Goal: Task Accomplishment & Management: Use online tool/utility

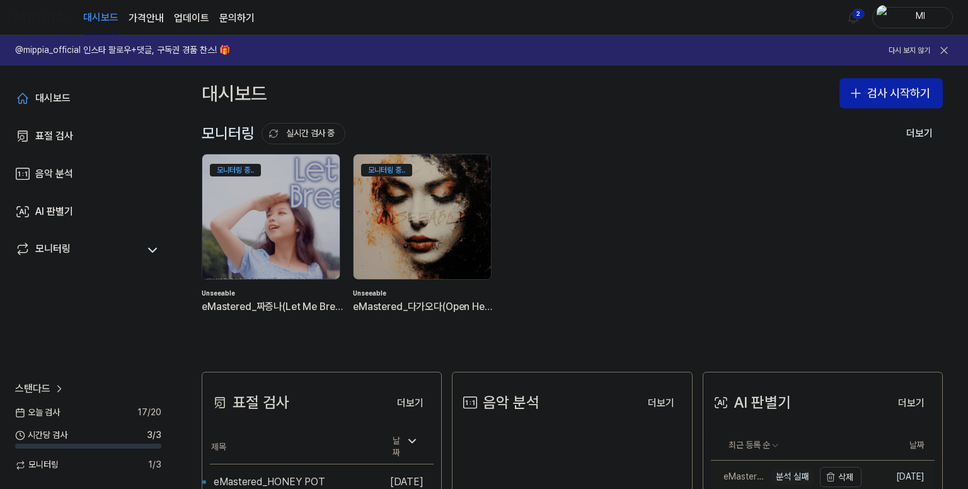
scroll to position [126, 0]
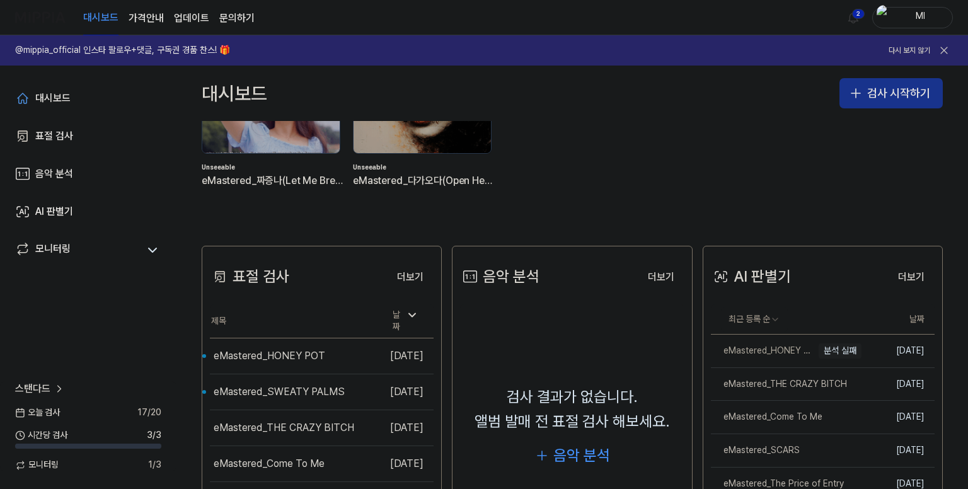
click at [868, 90] on button "검사 시작하기" at bounding box center [891, 93] width 103 height 30
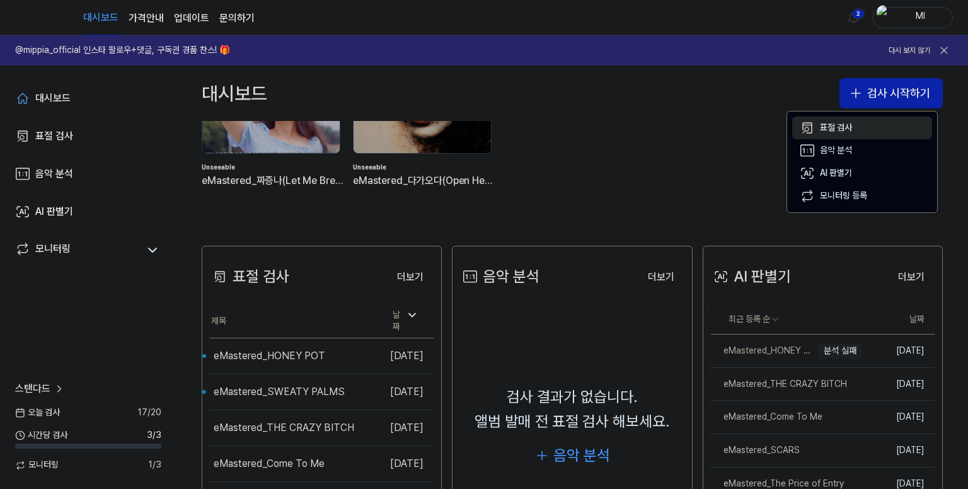
click at [837, 124] on div "표절 검사" at bounding box center [836, 128] width 32 height 13
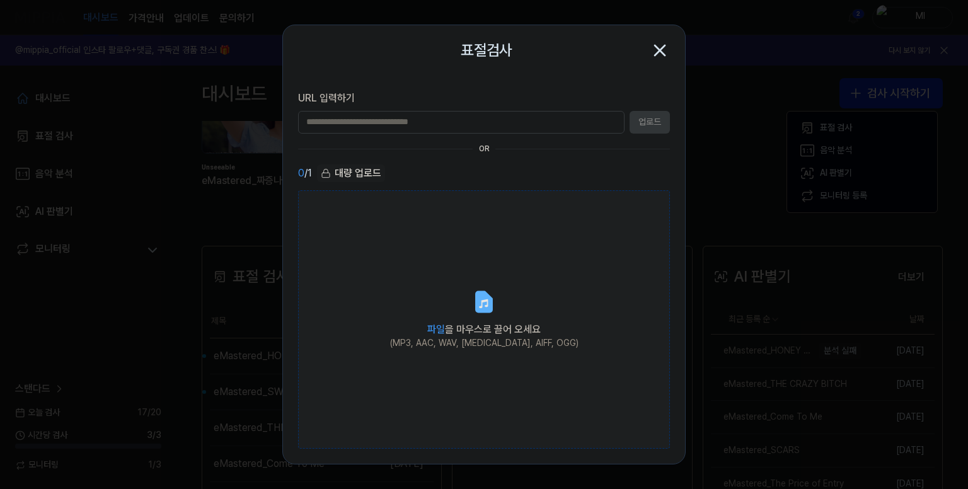
click at [483, 308] on icon at bounding box center [484, 302] width 15 height 20
click at [0, 0] on input "파일 을 마우스로 끌어 오세요 (MP3, AAC, WAV, [MEDICAL_DATA], AIFF, OGG)" at bounding box center [0, 0] width 0 height 0
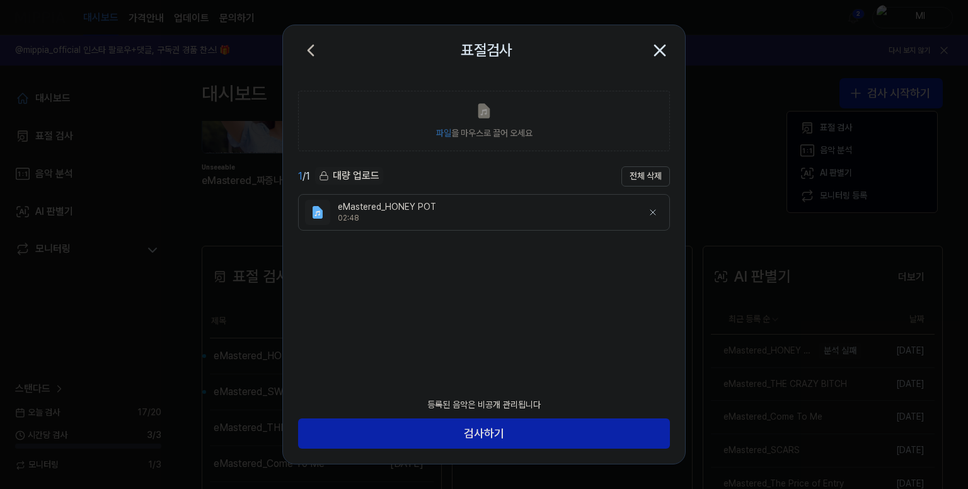
click at [402, 216] on div "02:48" at bounding box center [485, 218] width 295 height 11
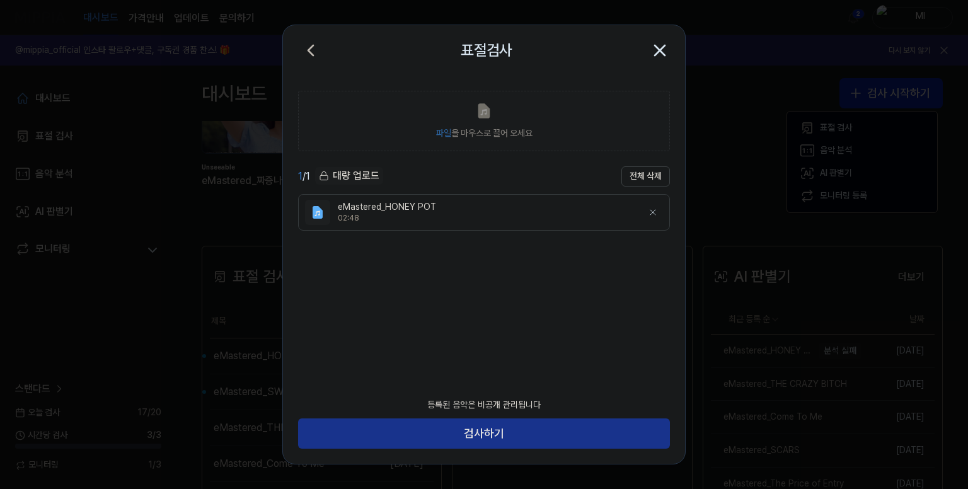
click at [489, 437] on button "검사하기" at bounding box center [484, 434] width 372 height 30
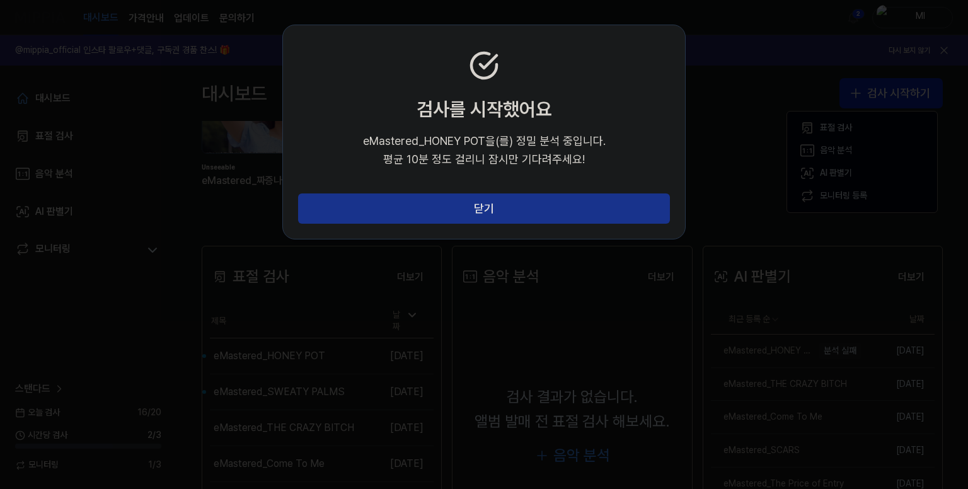
click at [426, 208] on button "닫기" at bounding box center [484, 209] width 372 height 30
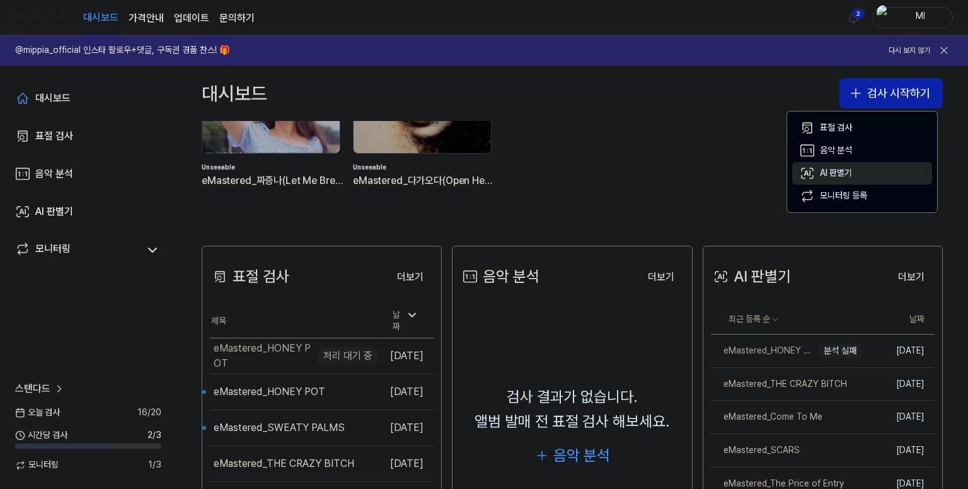
click at [840, 176] on div "AI 판별기" at bounding box center [836, 173] width 32 height 13
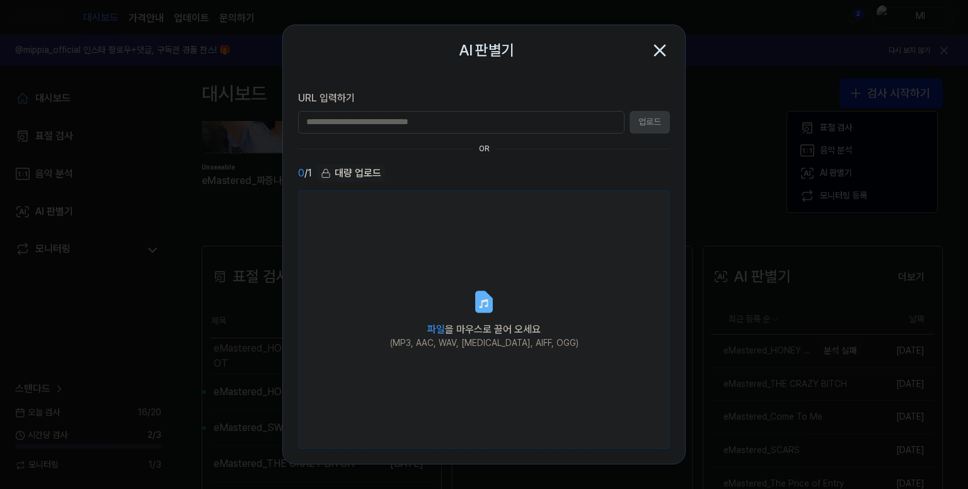
click at [492, 317] on label "파일 을 마우스로 끌어 오세요 (MP3, AAC, WAV, [MEDICAL_DATA], AIFF, OGG)" at bounding box center [484, 319] width 372 height 259
click at [0, 0] on input "파일 을 마우스로 끌어 오세요 (MP3, AAC, WAV, [MEDICAL_DATA], AIFF, OGG)" at bounding box center [0, 0] width 0 height 0
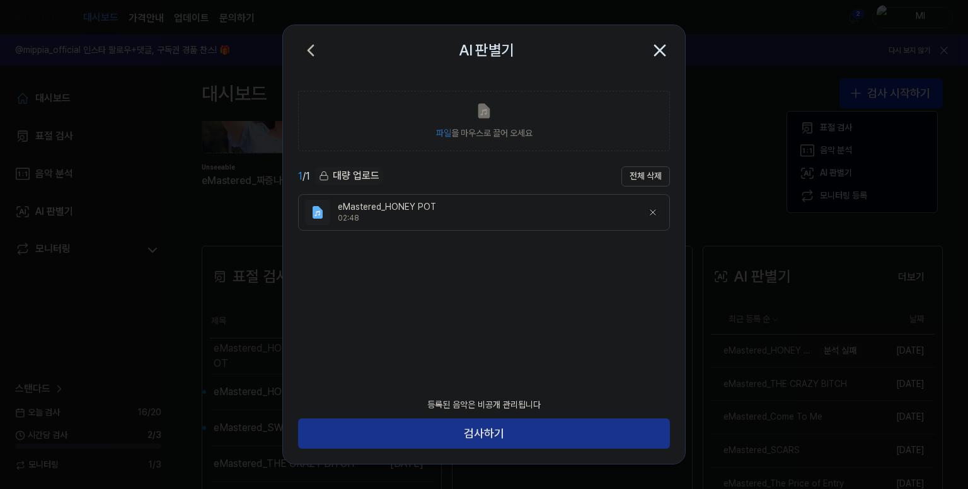
click at [485, 434] on button "검사하기" at bounding box center [484, 434] width 372 height 30
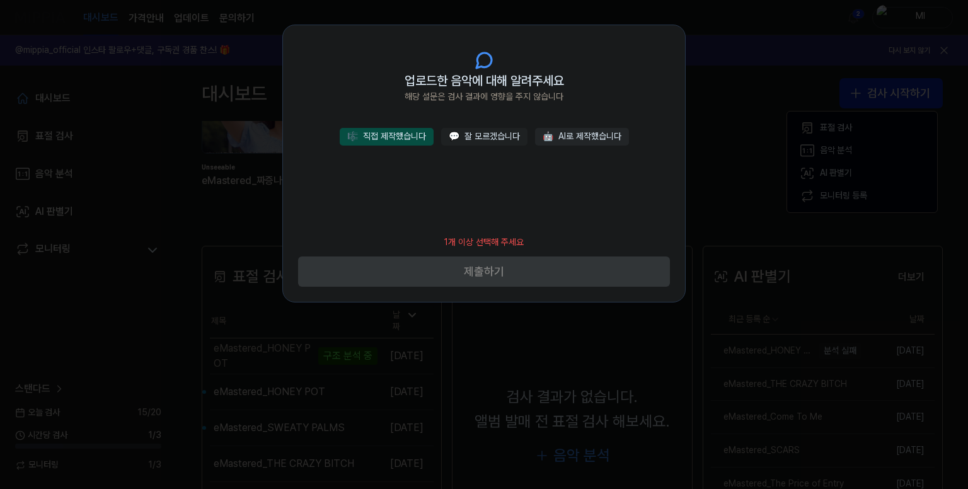
click at [403, 143] on button "🎼 직접 제작했습니다" at bounding box center [387, 137] width 94 height 18
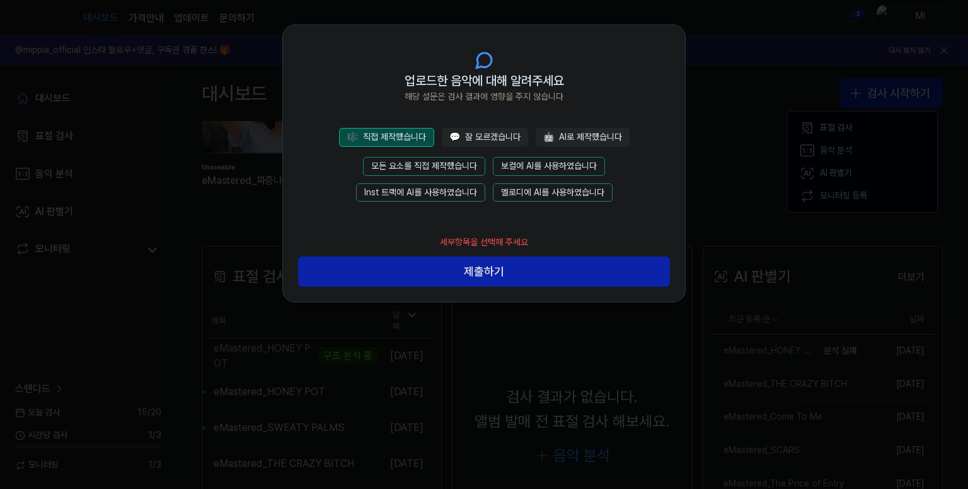
click at [447, 161] on button "모든 요소를 직접 제작했습니다" at bounding box center [424, 166] width 122 height 19
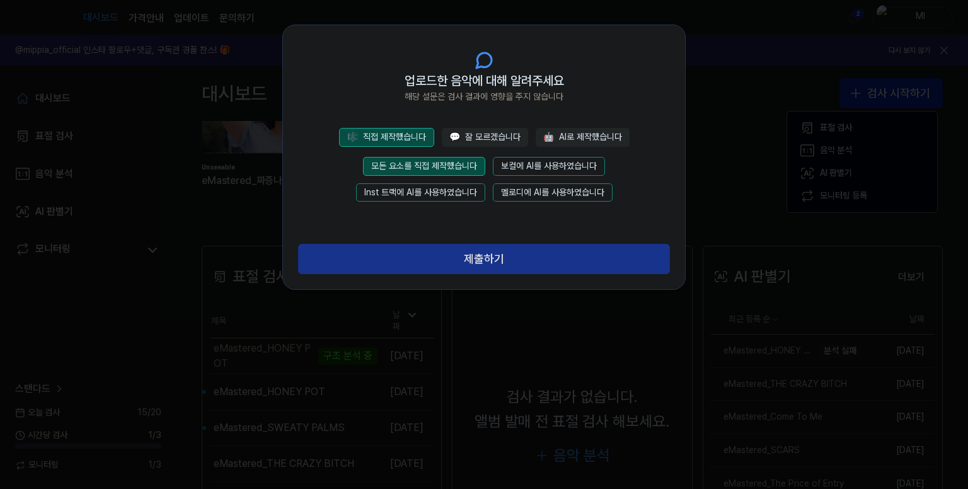
click at [467, 262] on button "제출하기" at bounding box center [484, 259] width 372 height 30
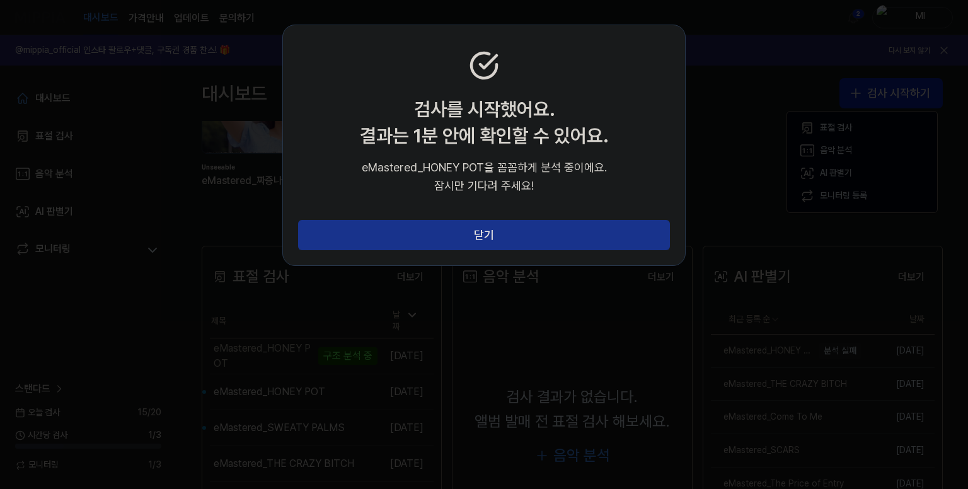
click at [492, 236] on button "닫기" at bounding box center [484, 235] width 372 height 30
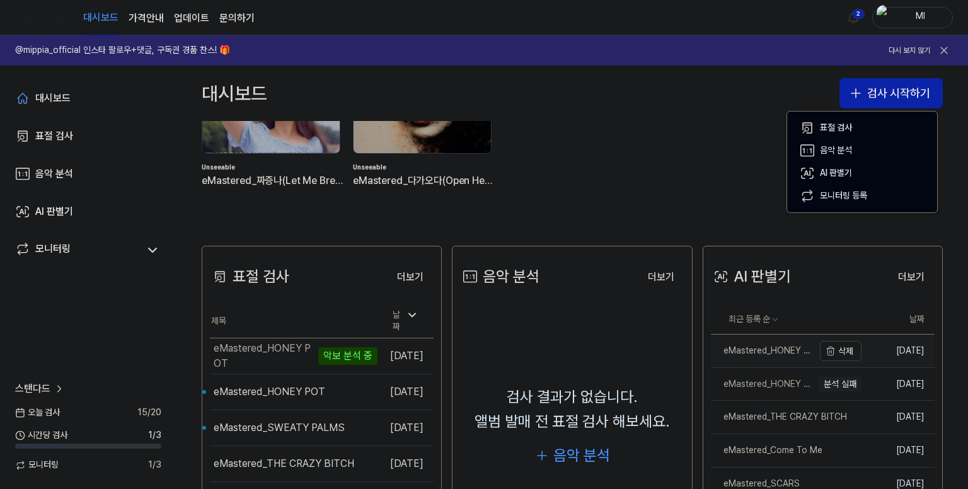
click at [755, 352] on div "eMastered_HONEY POT" at bounding box center [762, 351] width 103 height 13
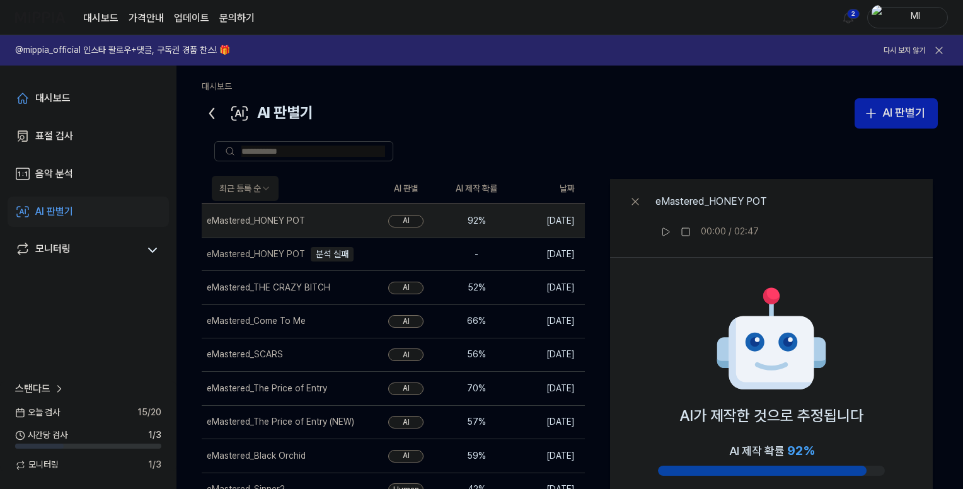
click at [209, 115] on icon at bounding box center [212, 113] width 20 height 20
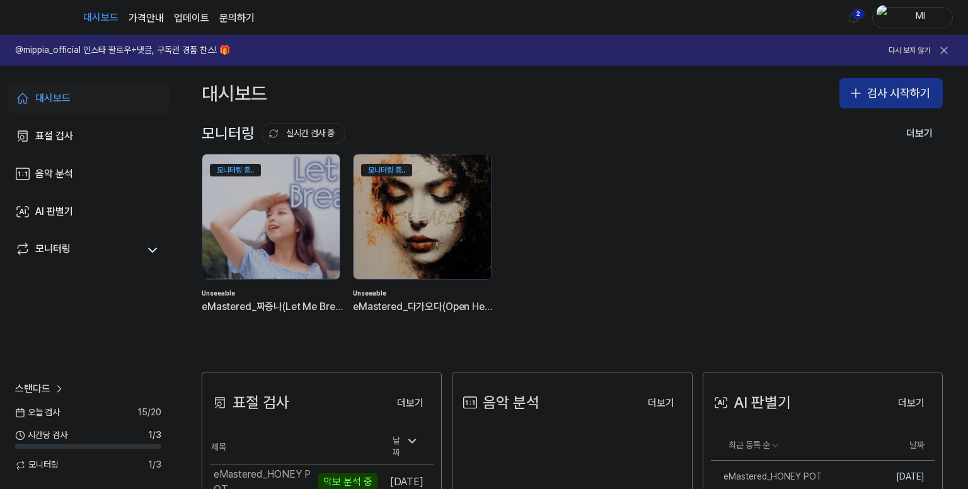
click at [885, 99] on button "검사 시작하기" at bounding box center [891, 93] width 103 height 30
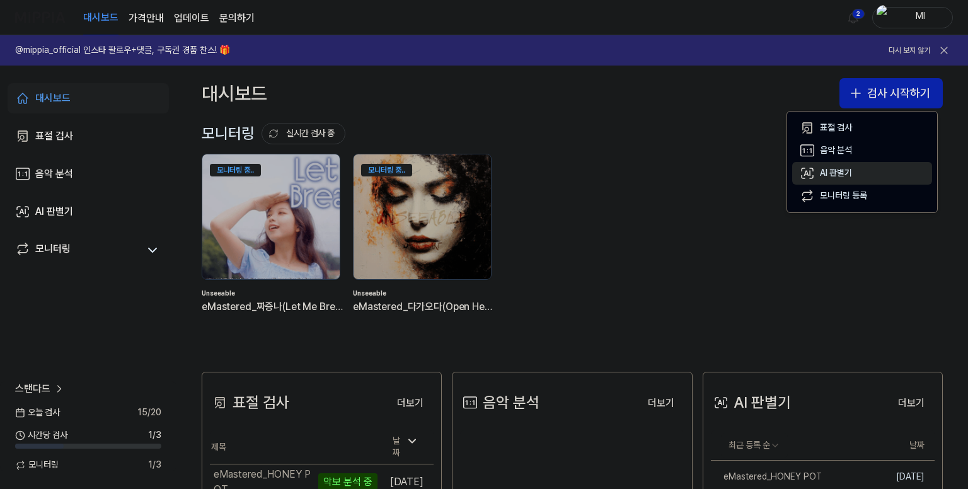
click at [825, 175] on div "AI 판별기" at bounding box center [836, 173] width 32 height 13
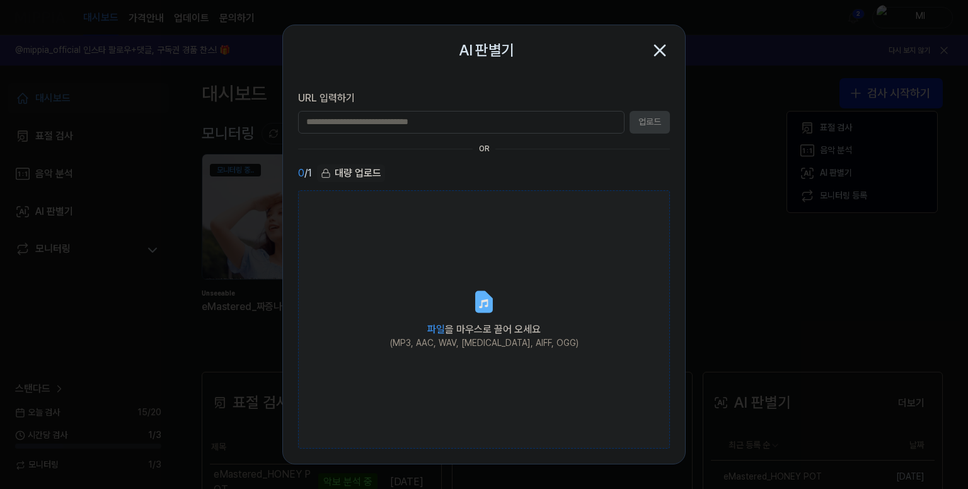
click at [492, 313] on icon at bounding box center [484, 301] width 25 height 25
click at [0, 0] on input "파일 을 마우스로 끌어 오세요 (MP3, AAC, WAV, [MEDICAL_DATA], AIFF, OGG)" at bounding box center [0, 0] width 0 height 0
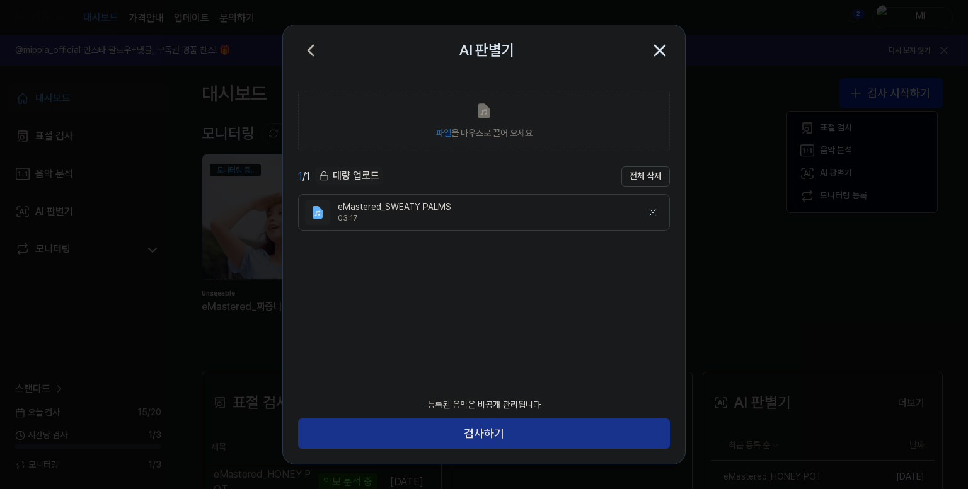
click at [474, 431] on button "검사하기" at bounding box center [484, 434] width 372 height 30
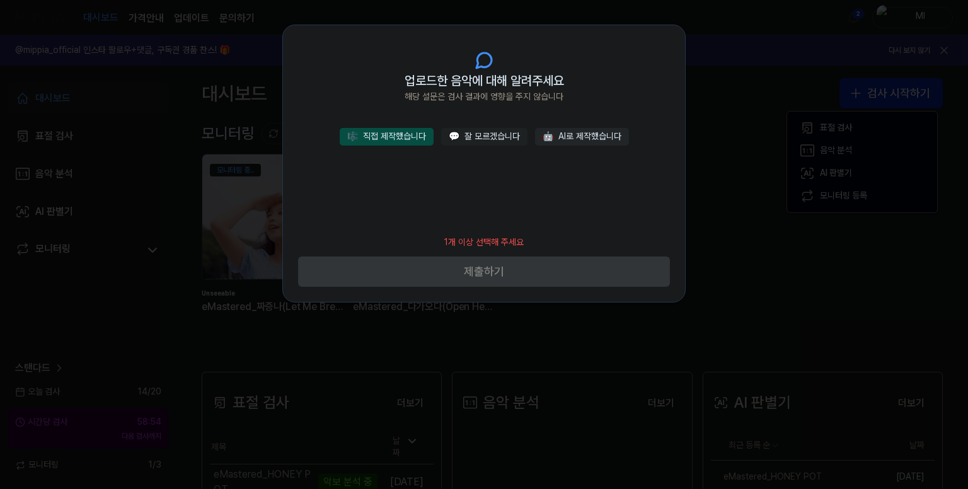
drag, startPoint x: 397, startPoint y: 137, endPoint x: 431, endPoint y: 149, distance: 35.3
click at [398, 137] on button "🎼 직접 제작했습니다" at bounding box center [387, 137] width 94 height 18
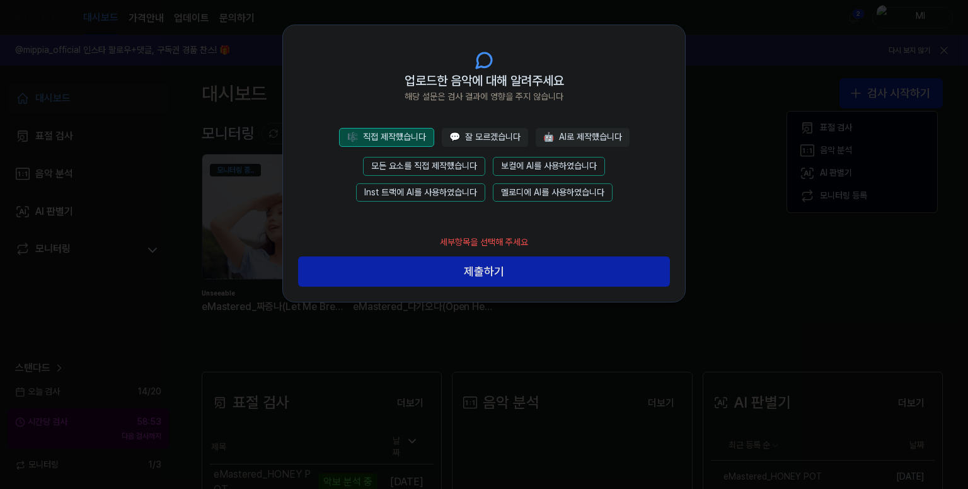
click at [450, 165] on button "모든 요소를 직접 제작했습니다" at bounding box center [424, 166] width 122 height 19
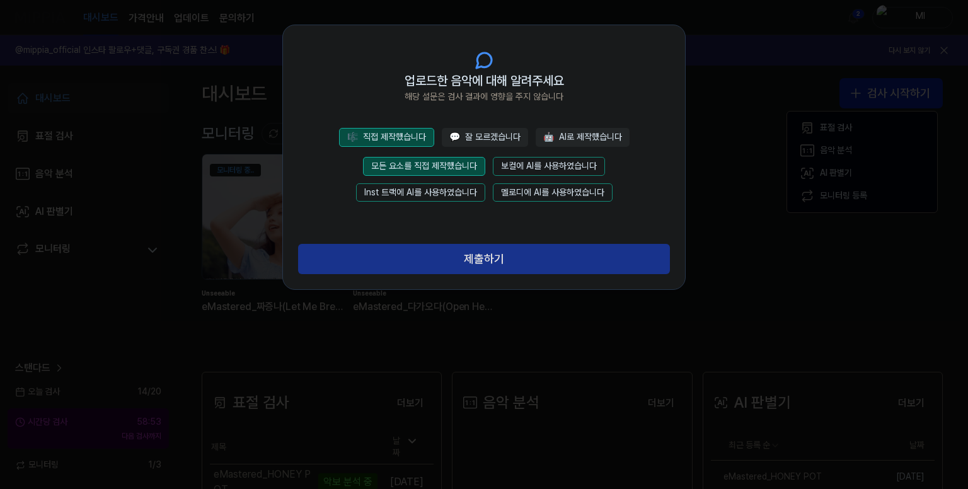
click at [465, 257] on button "제출하기" at bounding box center [484, 259] width 372 height 30
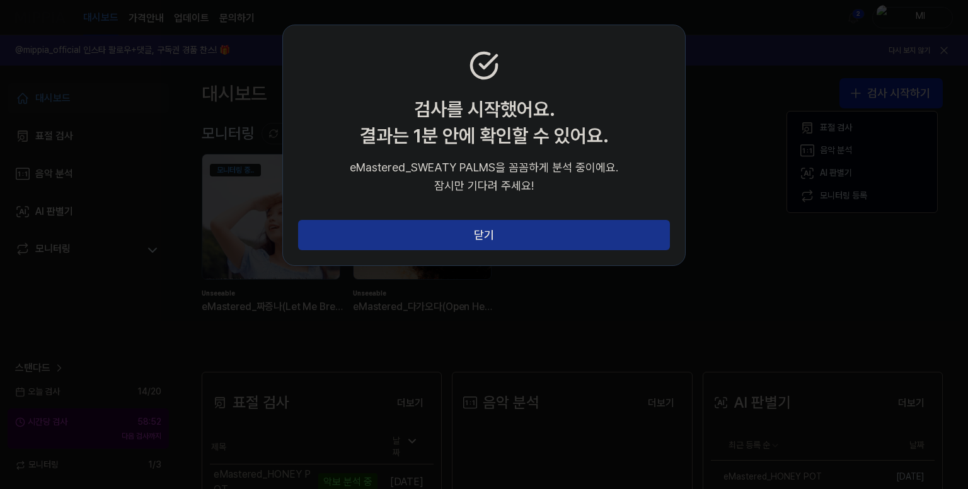
click at [490, 233] on button "닫기" at bounding box center [484, 235] width 372 height 30
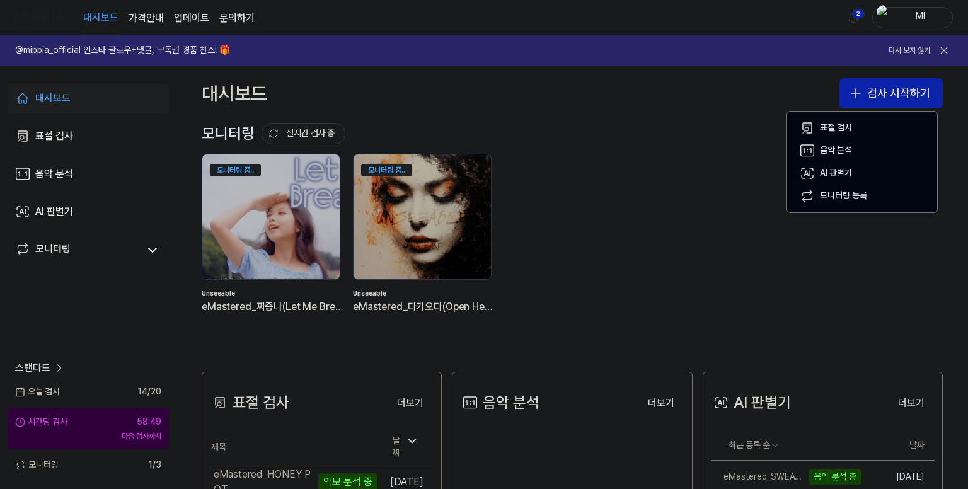
click at [678, 187] on div "모니터링 중.. Unseeable eMastered_짜증나(Let Me Breathe) 모니터링 중.. Unseeable eMastered_다…" at bounding box center [562, 244] width 741 height 180
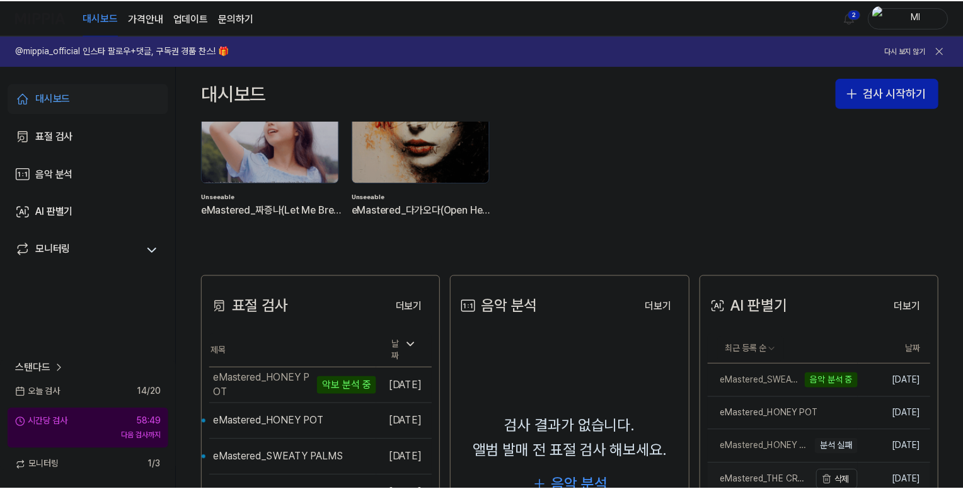
scroll to position [189, 0]
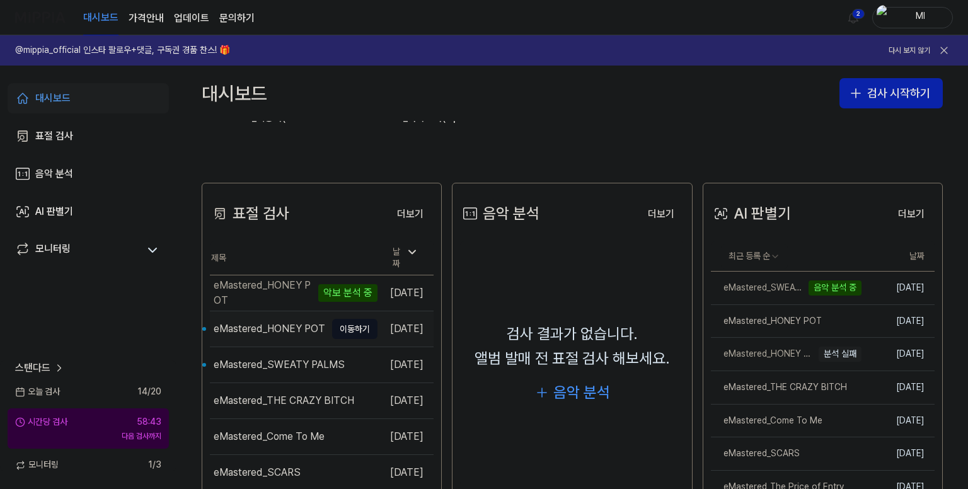
click at [257, 323] on div "eMastered_HONEY POT" at bounding box center [270, 329] width 112 height 15
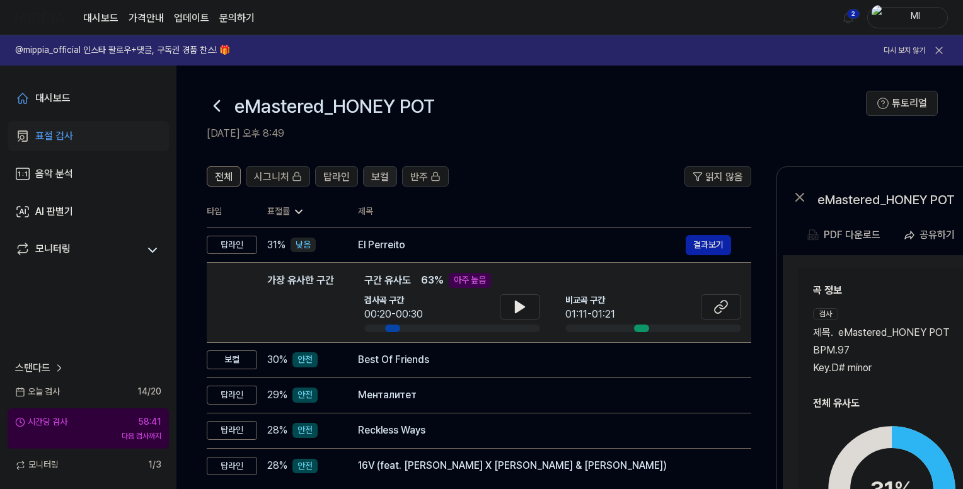
click at [384, 175] on span "보컬" at bounding box center [380, 177] width 18 height 15
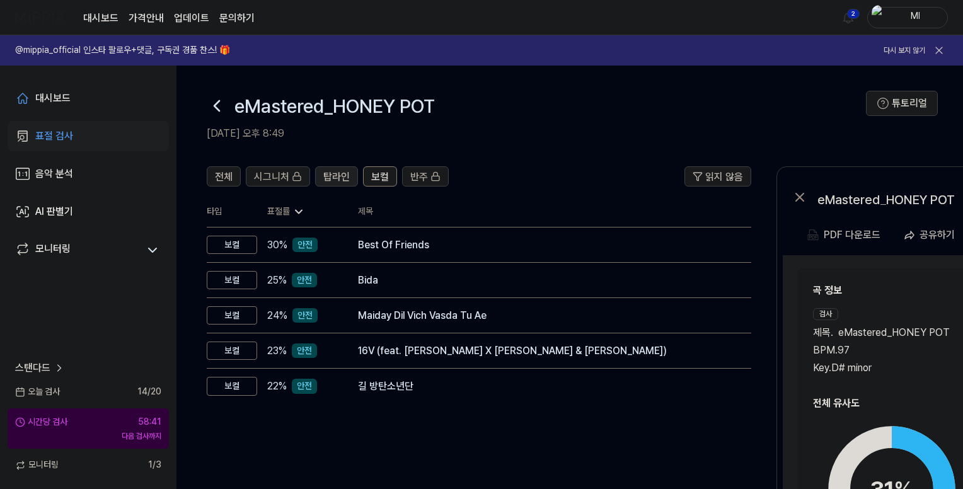
click at [346, 175] on span "탑라인" at bounding box center [336, 177] width 26 height 15
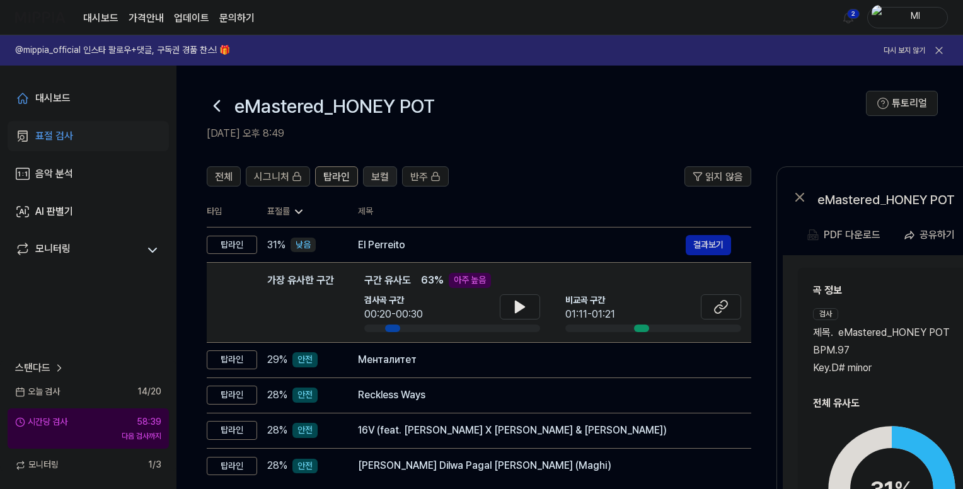
click at [378, 177] on span "보컬" at bounding box center [380, 177] width 18 height 15
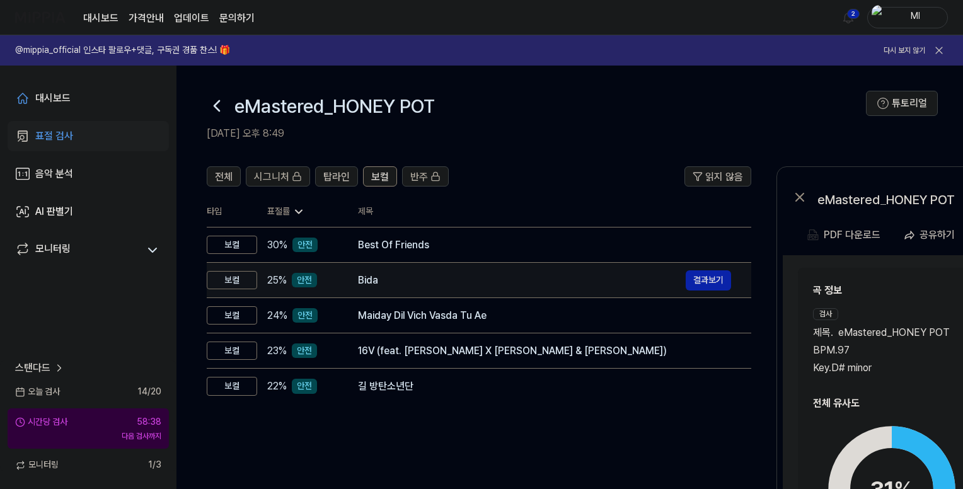
click at [401, 285] on div "Bida" at bounding box center [522, 280] width 328 height 15
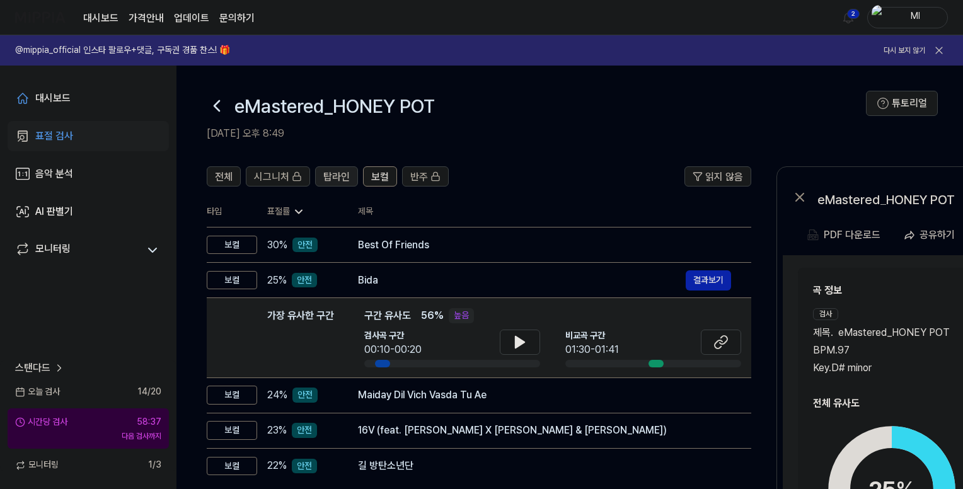
click at [328, 173] on span "탑라인" at bounding box center [336, 177] width 26 height 15
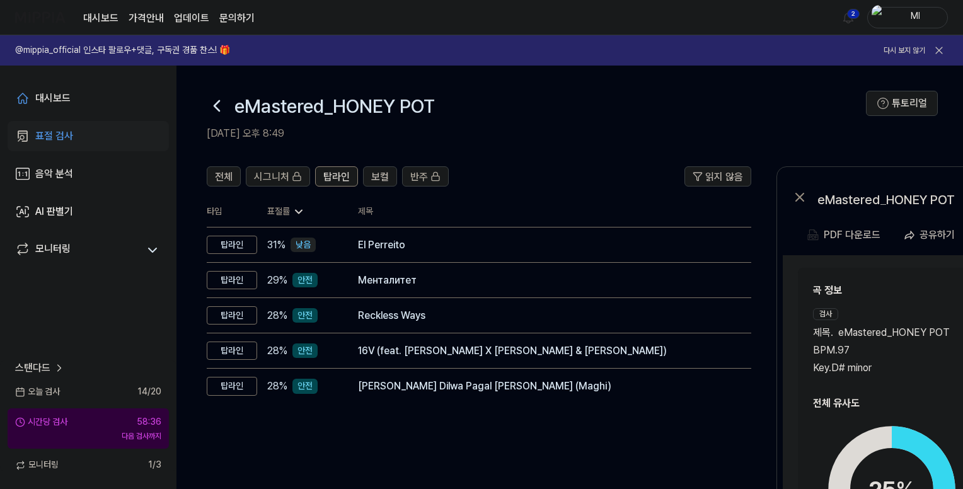
click at [223, 102] on icon at bounding box center [217, 106] width 20 height 20
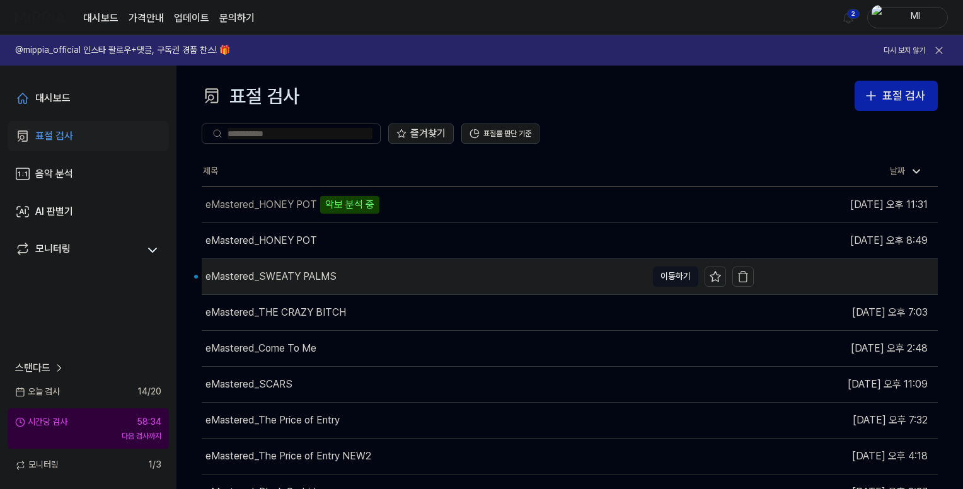
click at [262, 270] on div "eMastered_SWEATY PALMS" at bounding box center [271, 276] width 131 height 15
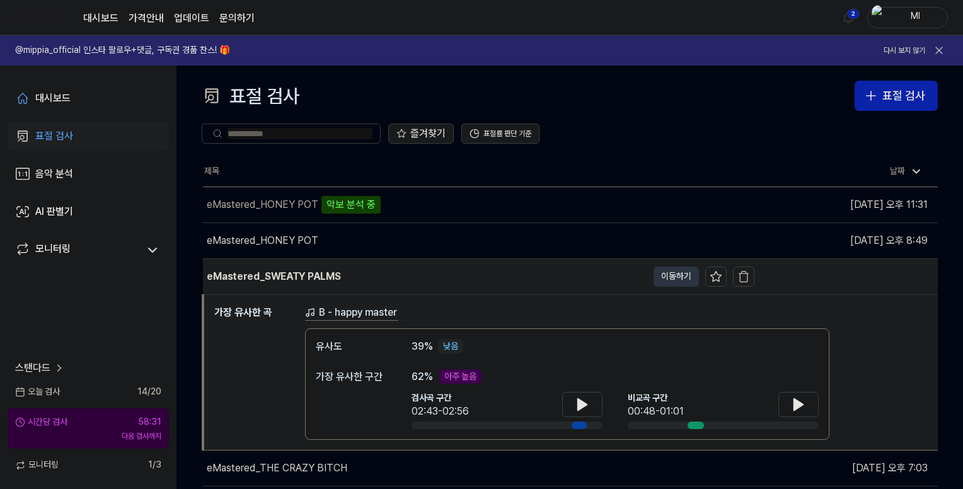
click at [678, 279] on button "이동하기" at bounding box center [676, 277] width 45 height 20
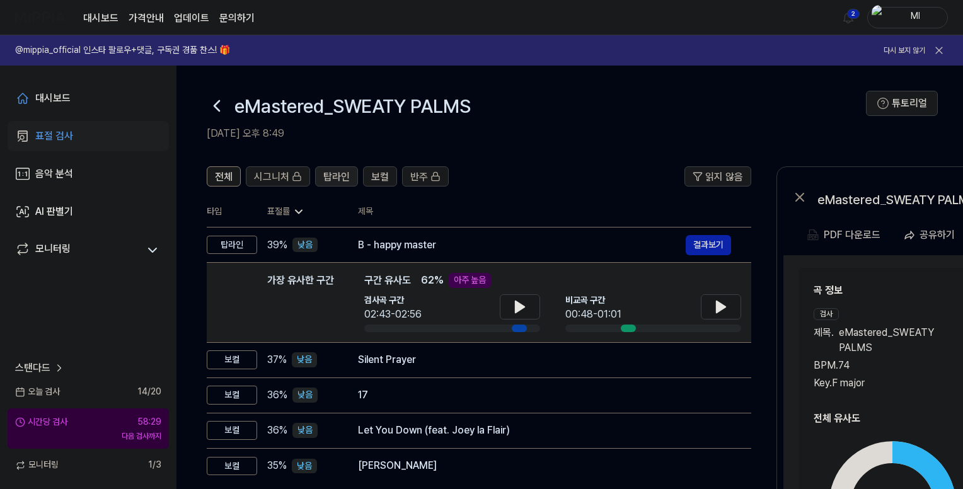
click at [344, 180] on span "탑라인" at bounding box center [336, 177] width 26 height 15
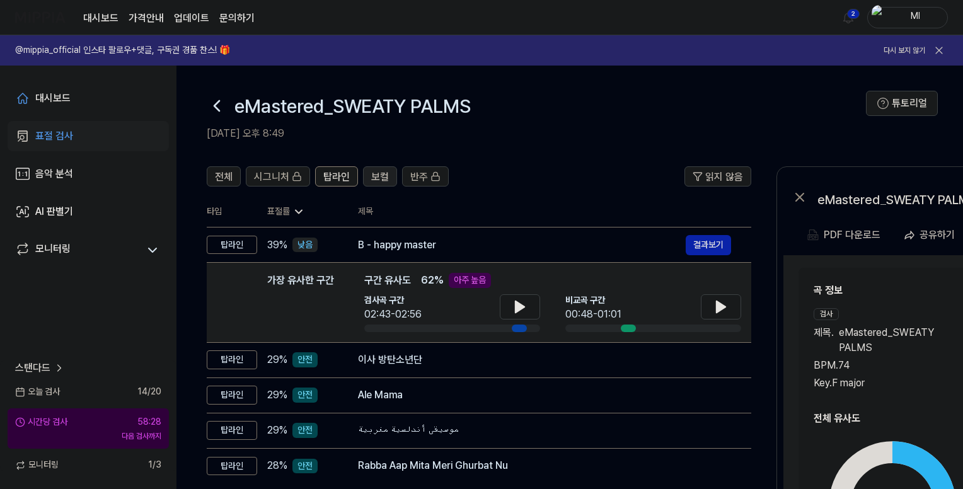
click at [378, 185] on button "보컬" at bounding box center [380, 176] width 34 height 20
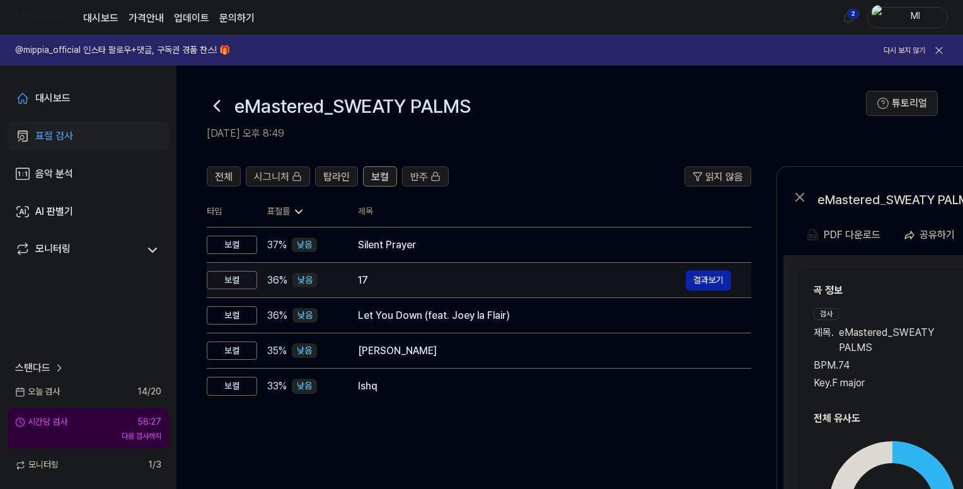
click at [394, 281] on div "17" at bounding box center [522, 280] width 328 height 15
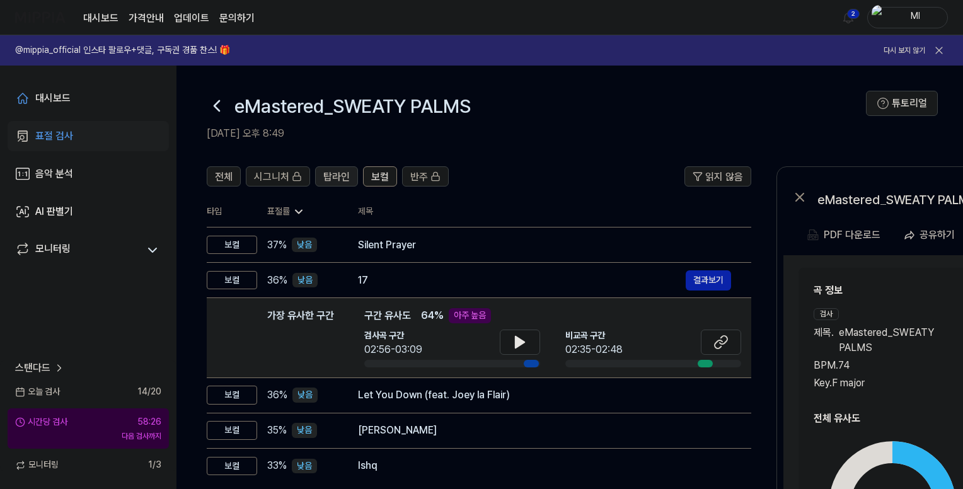
click at [342, 172] on span "탑라인" at bounding box center [336, 177] width 26 height 15
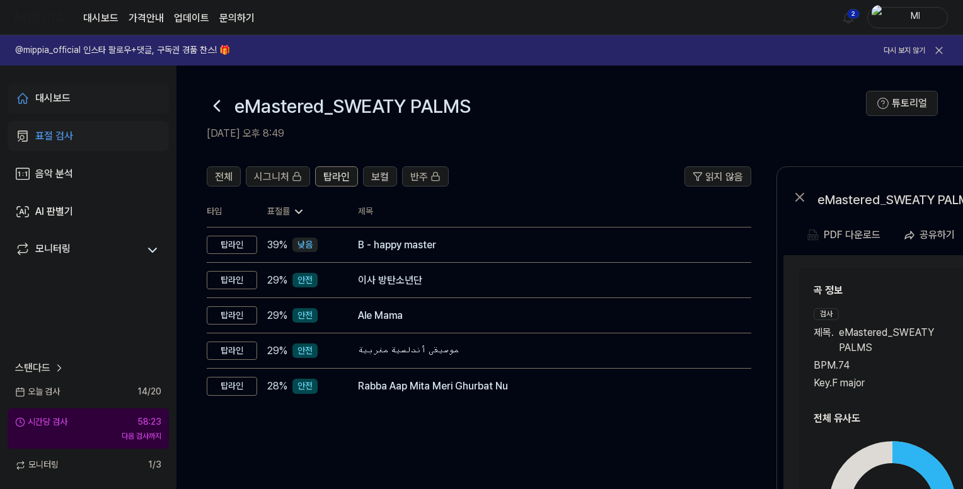
click at [52, 100] on div "대시보드" at bounding box center [52, 98] width 35 height 15
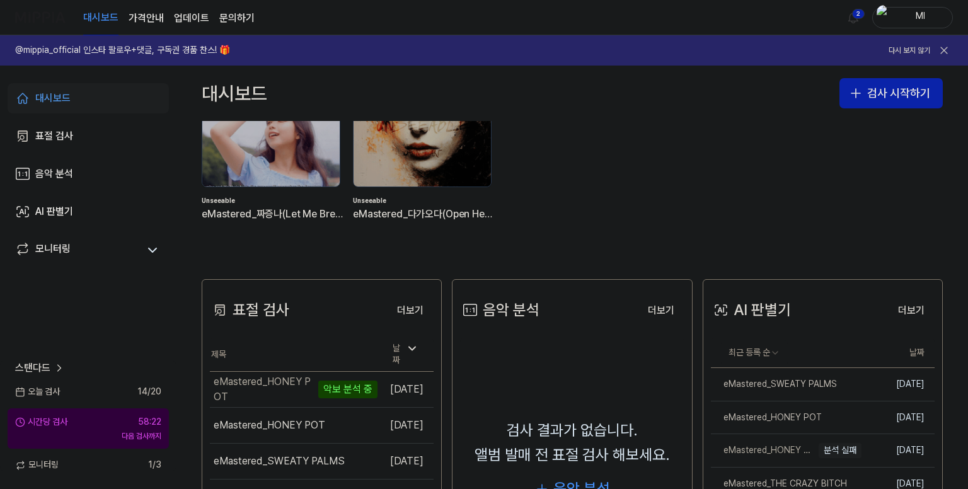
scroll to position [189, 0]
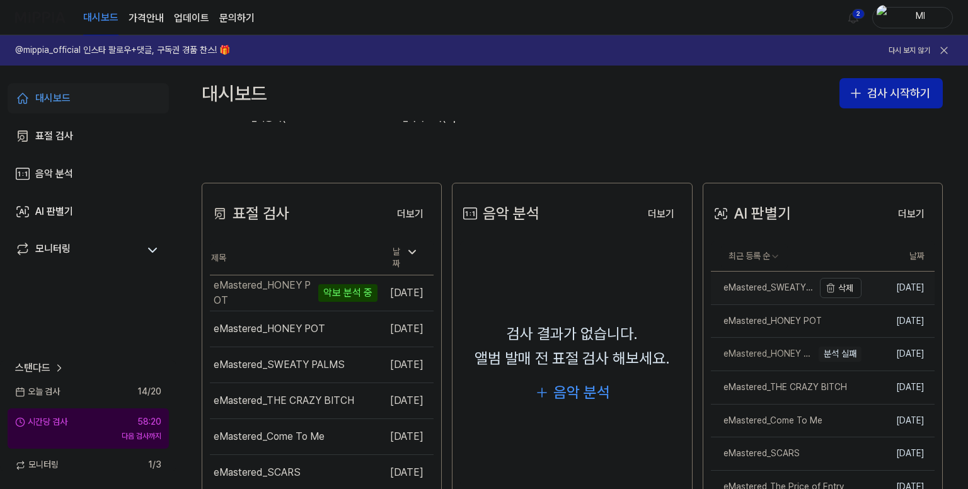
click at [755, 291] on div "eMastered_SWEATY PALMS" at bounding box center [762, 288] width 103 height 13
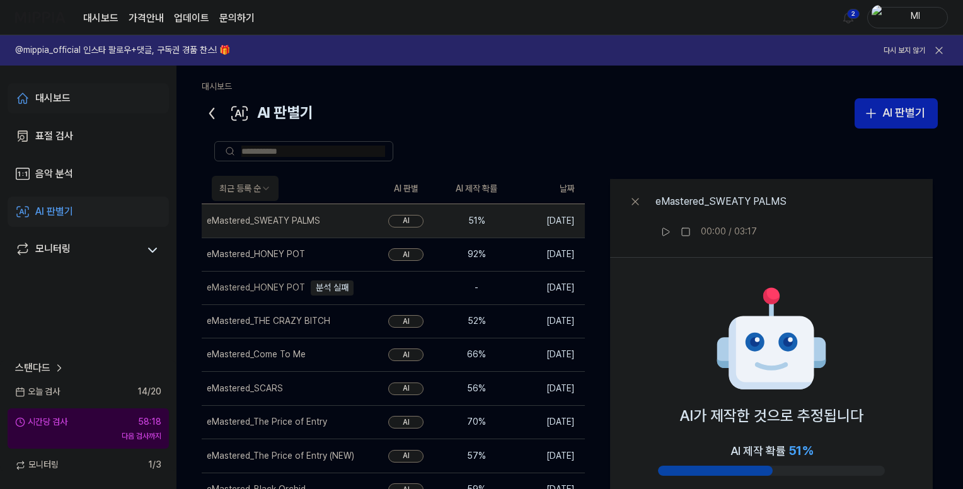
click at [45, 100] on div "대시보드" at bounding box center [52, 98] width 35 height 15
